Goal: Browse casually: Explore the website without a specific task or goal

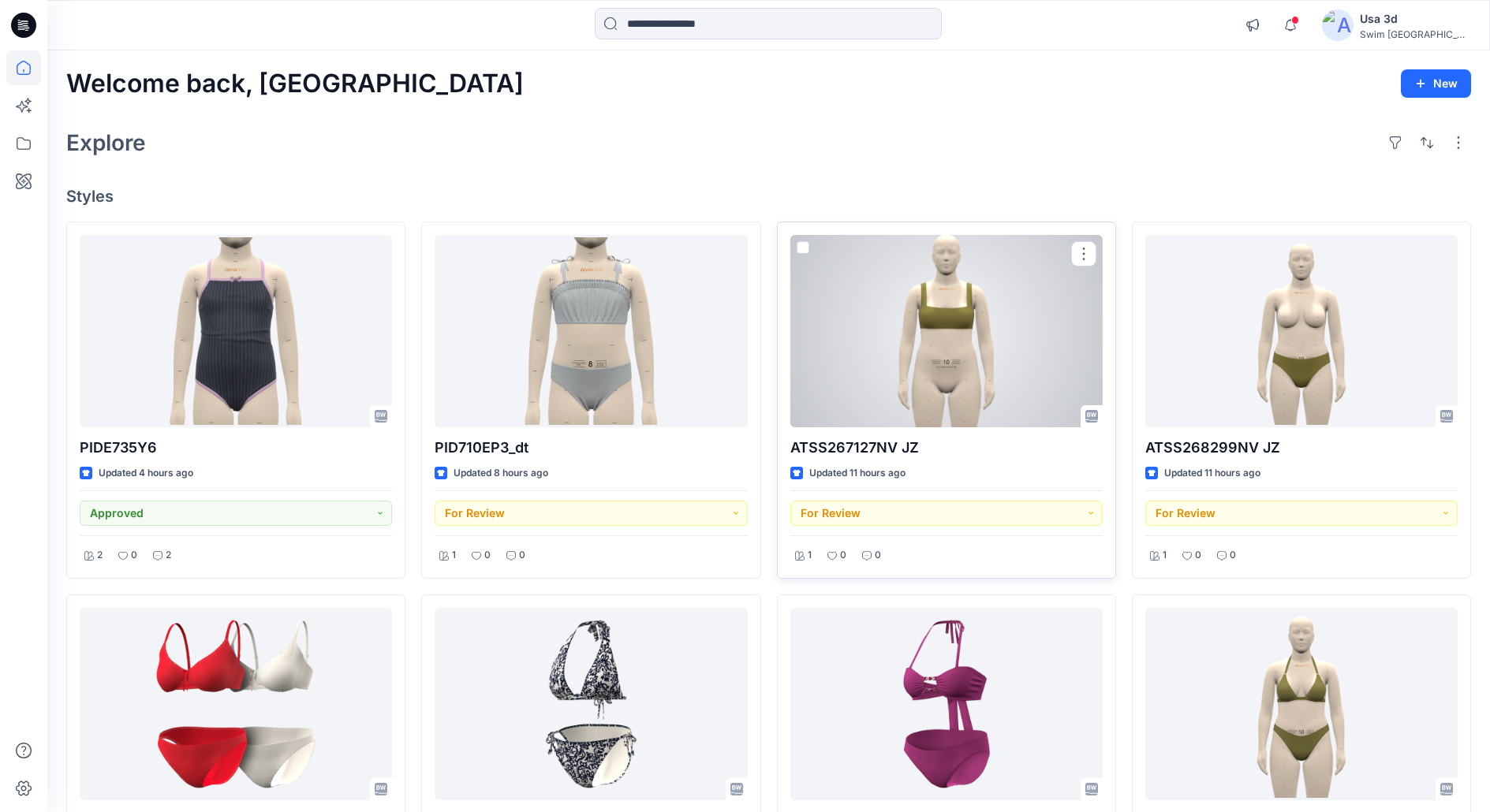
click at [912, 346] on div at bounding box center [947, 331] width 312 height 192
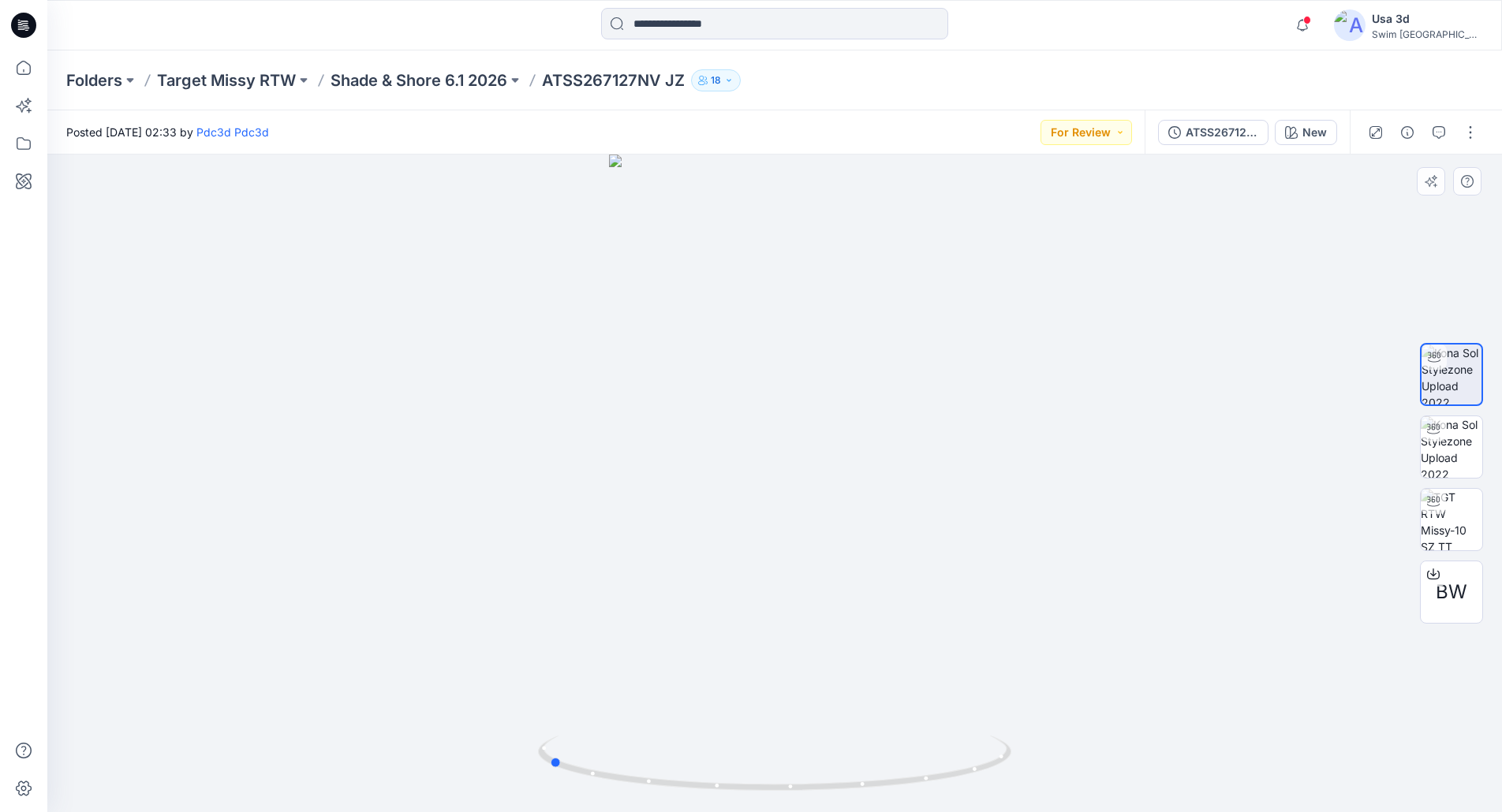
drag, startPoint x: 793, startPoint y: 406, endPoint x: 566, endPoint y: 397, distance: 227.2
click at [566, 397] on div at bounding box center [775, 483] width 1455 height 657
drag, startPoint x: 681, startPoint y: 418, endPoint x: 935, endPoint y: 421, distance: 254.0
click at [935, 421] on div at bounding box center [775, 483] width 1455 height 657
click at [1440, 457] on img at bounding box center [1451, 447] width 62 height 62
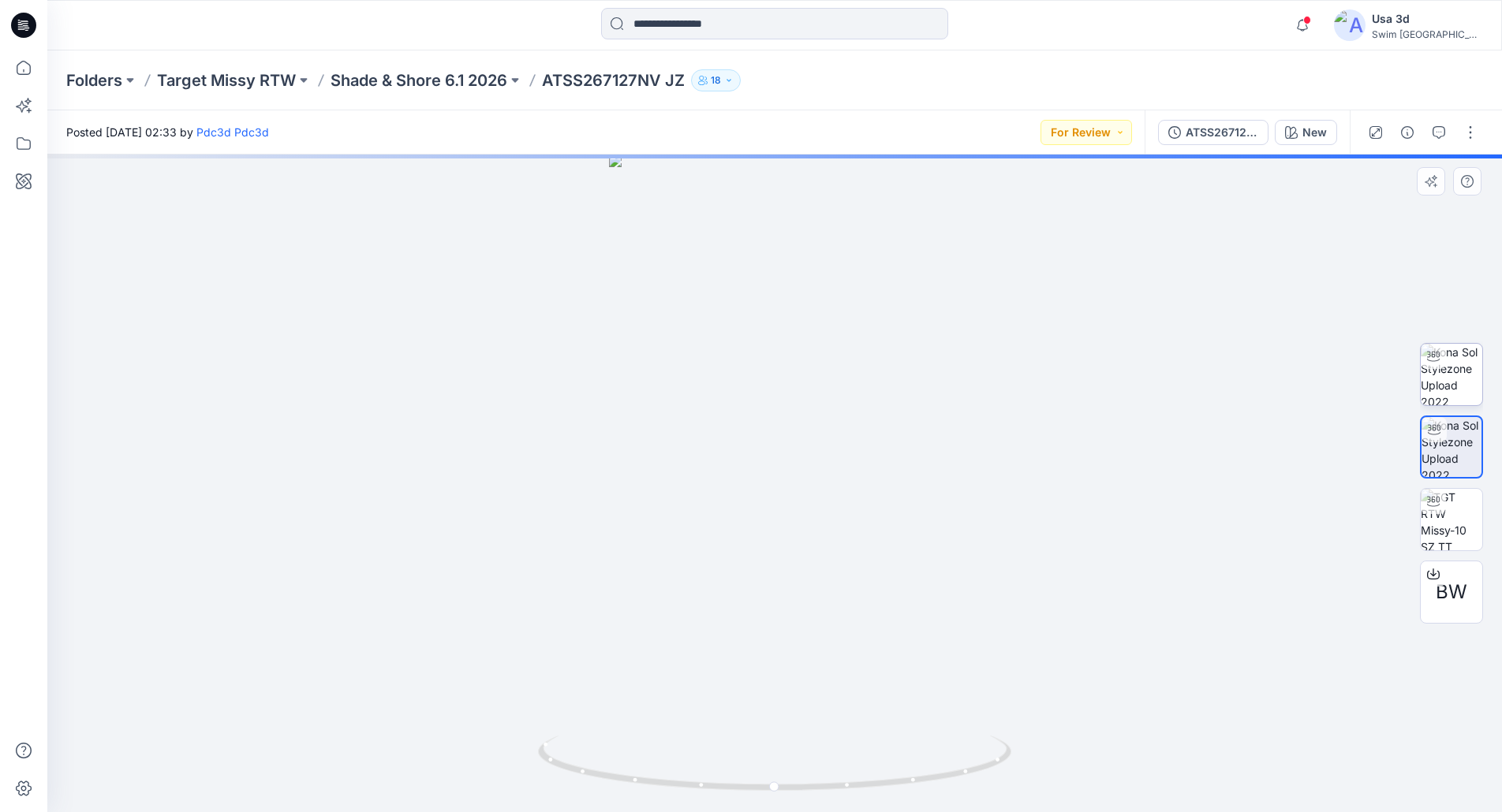
click at [1461, 344] on div "BW" at bounding box center [1451, 483] width 63 height 394
click at [1461, 344] on img at bounding box center [1451, 374] width 62 height 62
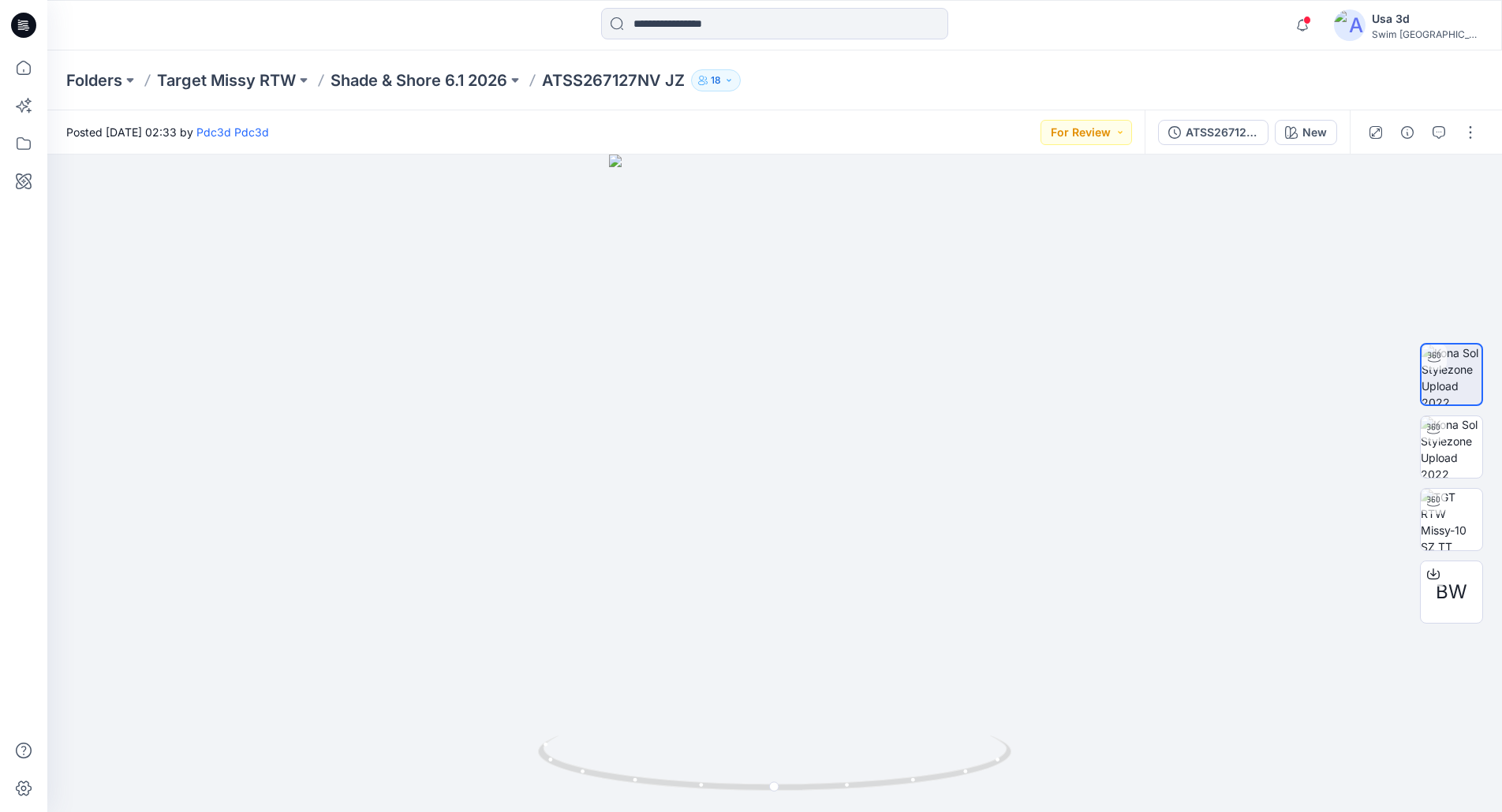
click at [44, 22] on div at bounding box center [23, 25] width 50 height 50
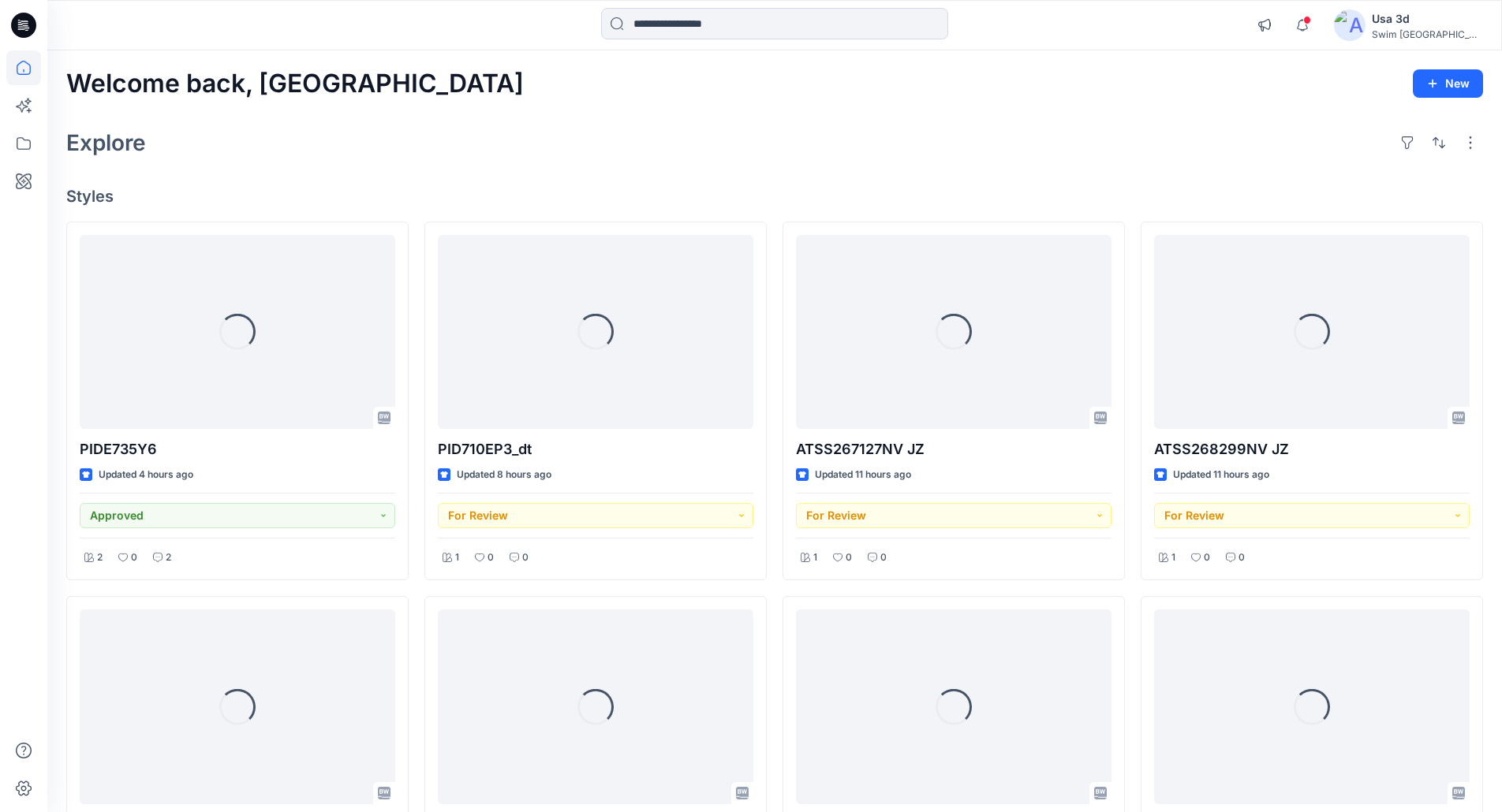
click at [33, 22] on icon at bounding box center [23, 25] width 25 height 25
